Goal: Task Accomplishment & Management: Use online tool/utility

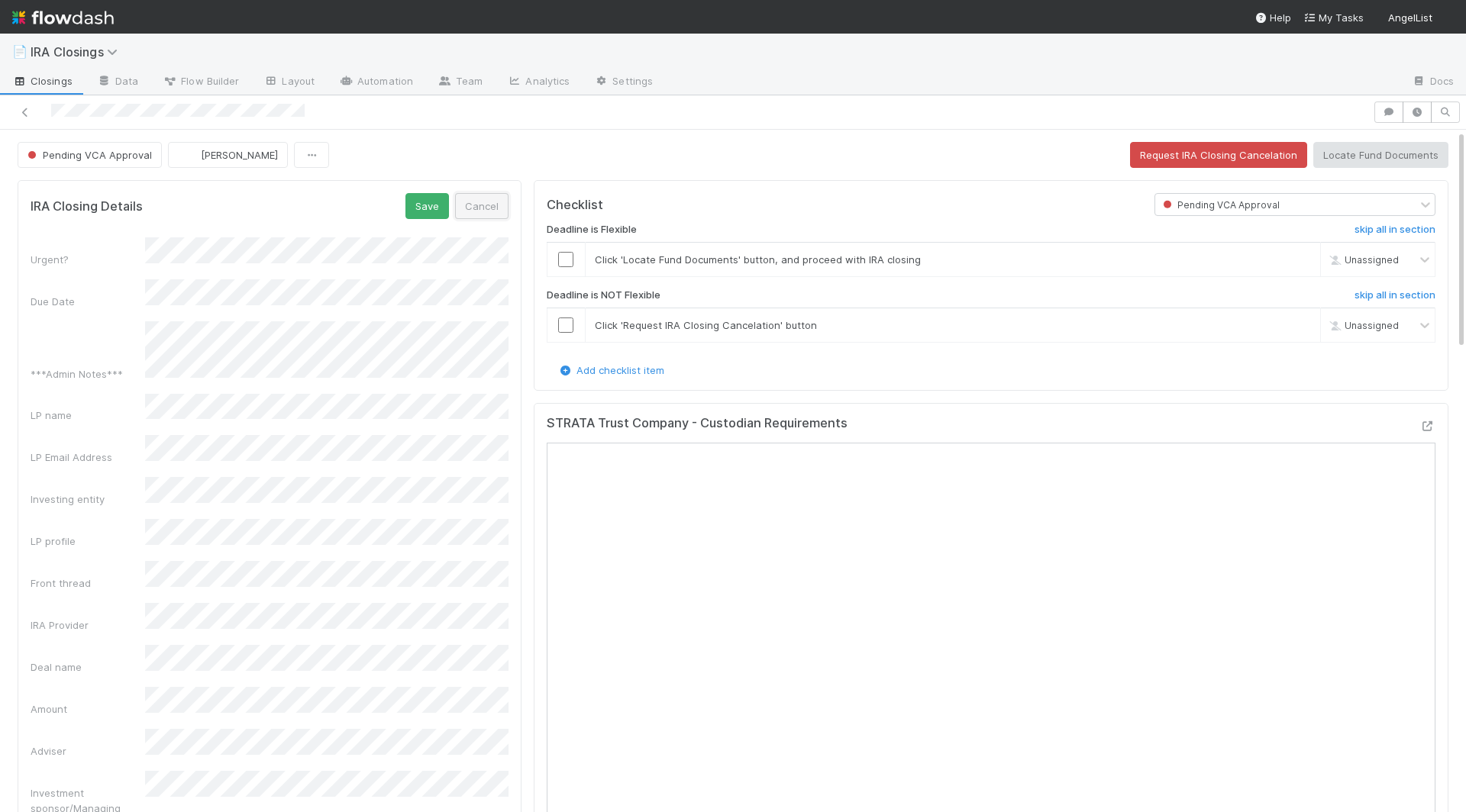
click at [491, 205] on button "Cancel" at bounding box center [481, 206] width 53 height 26
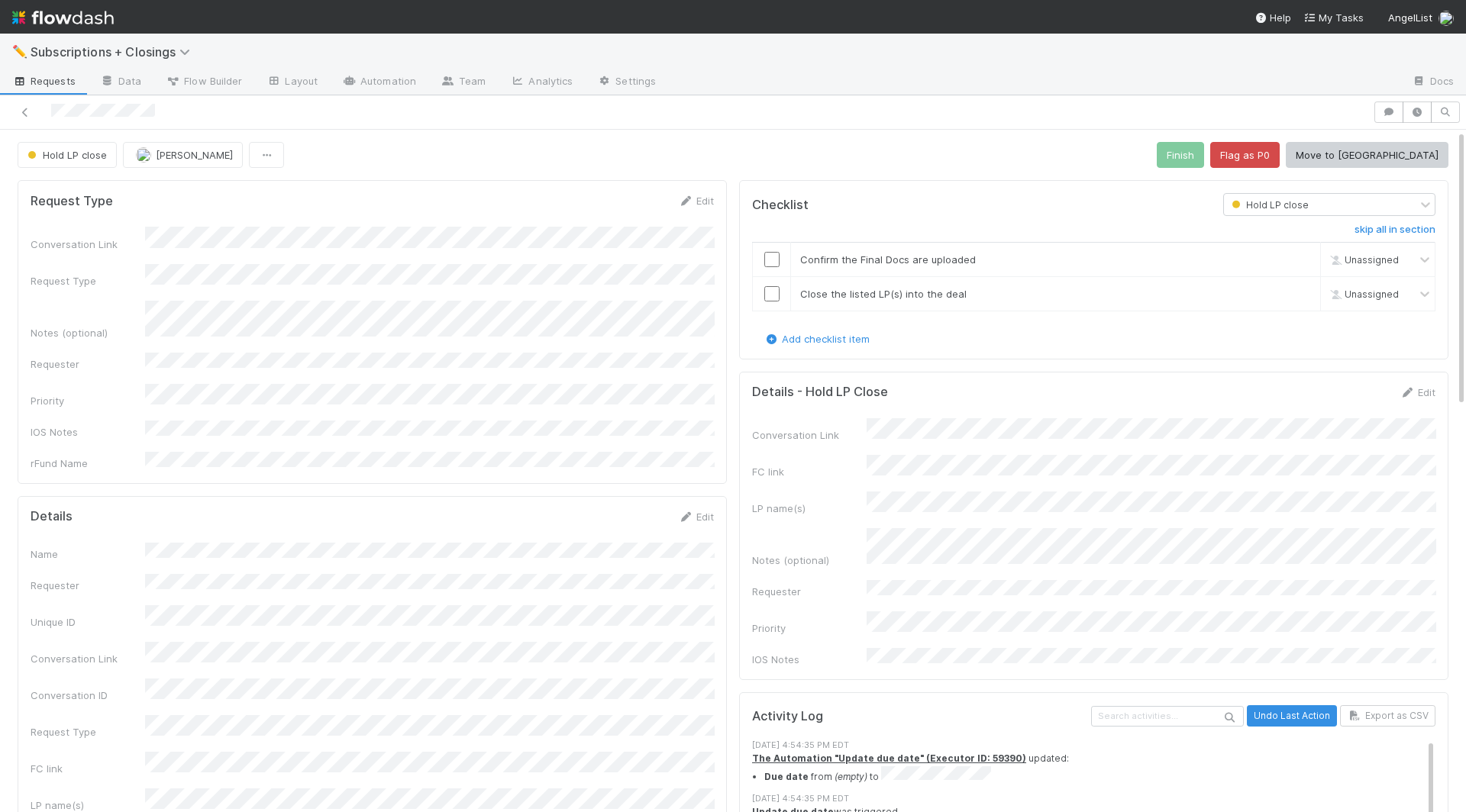
click at [859, 492] on div "LP name(s)" at bounding box center [1094, 504] width 684 height 25
click at [771, 261] on input "checkbox" at bounding box center [772, 259] width 15 height 15
click at [771, 289] on input "checkbox" at bounding box center [772, 294] width 15 height 15
click at [1204, 152] on button "Finish" at bounding box center [1180, 155] width 47 height 26
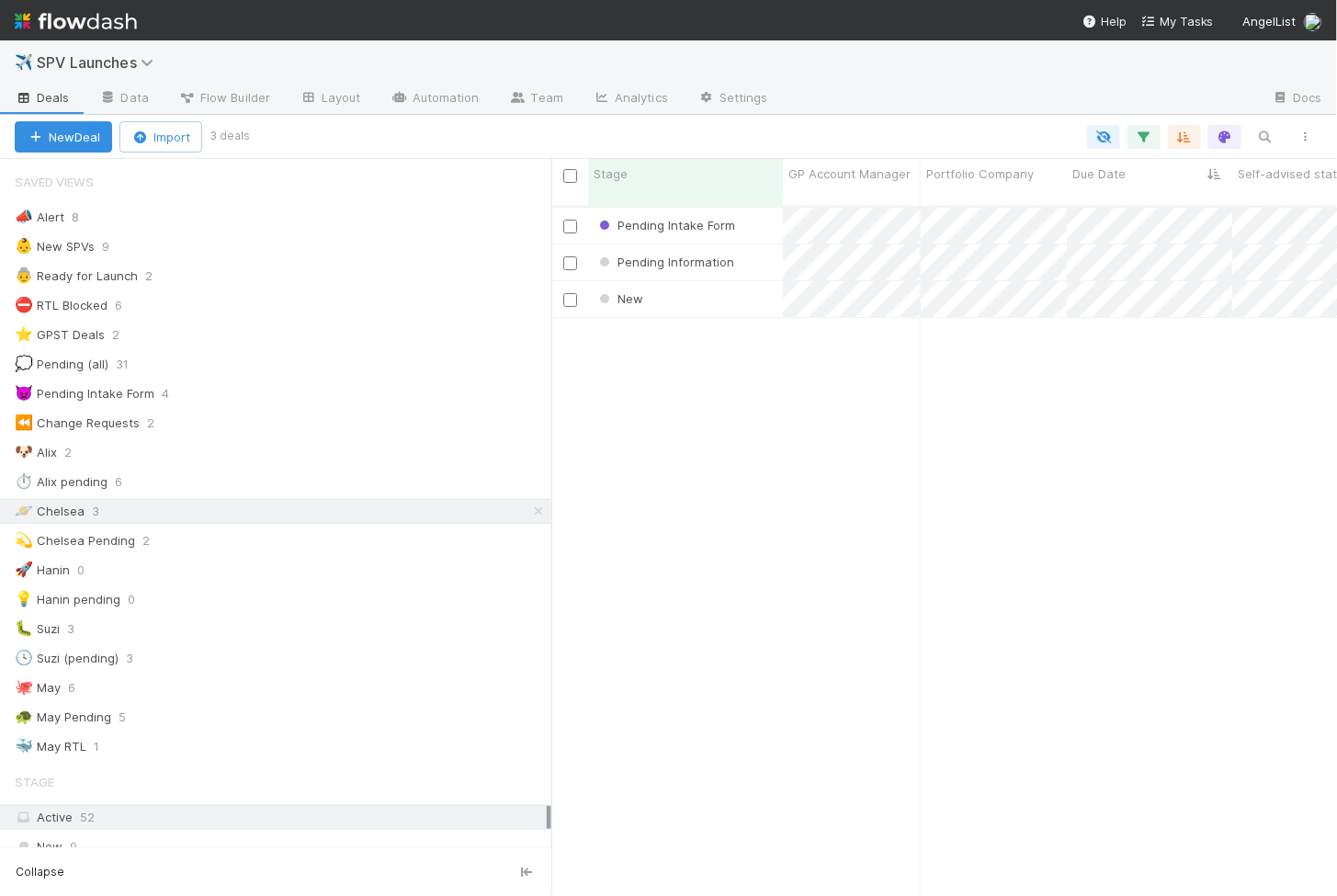
scroll to position [705, 786]
